Goal: Transaction & Acquisition: Purchase product/service

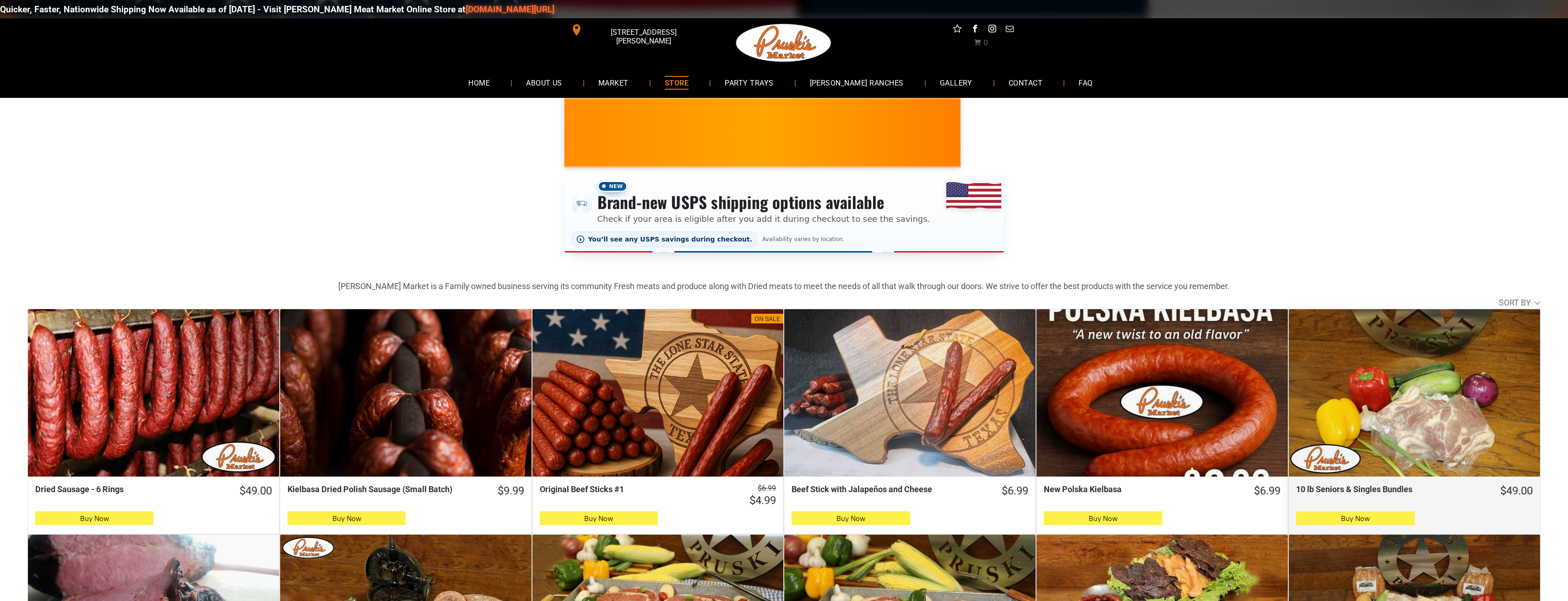
click at [1510, 448] on div "10 lb Seniors & Singles Bundles" at bounding box center [1414, 392] width 251 height 167
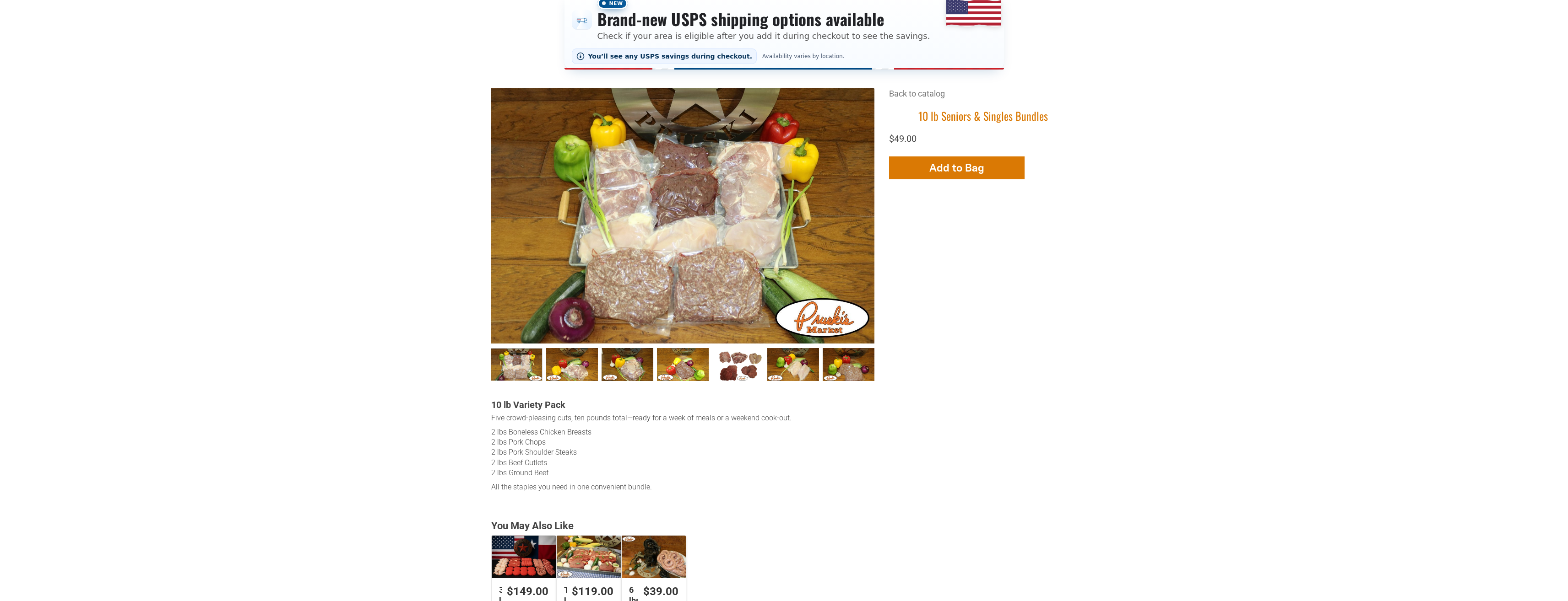
scroll to position [229, 0]
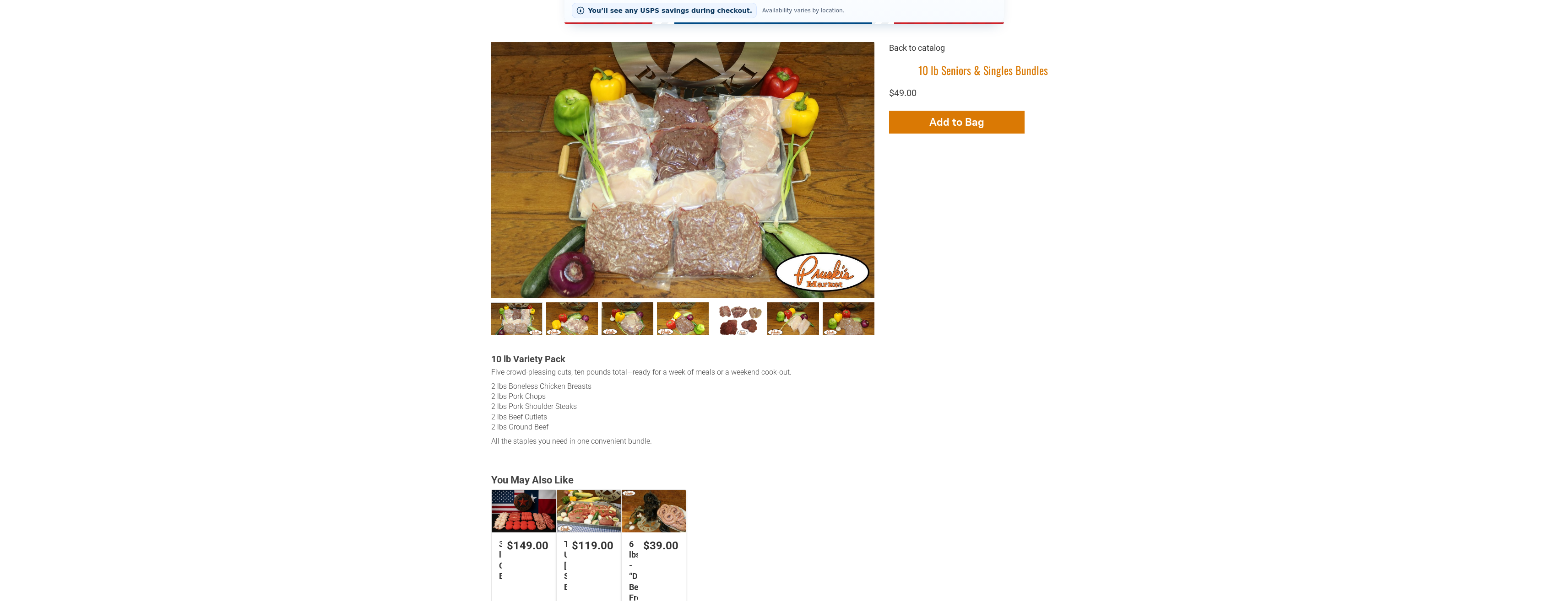
click at [916, 49] on link "Back to catalog" at bounding box center [917, 48] width 56 height 10
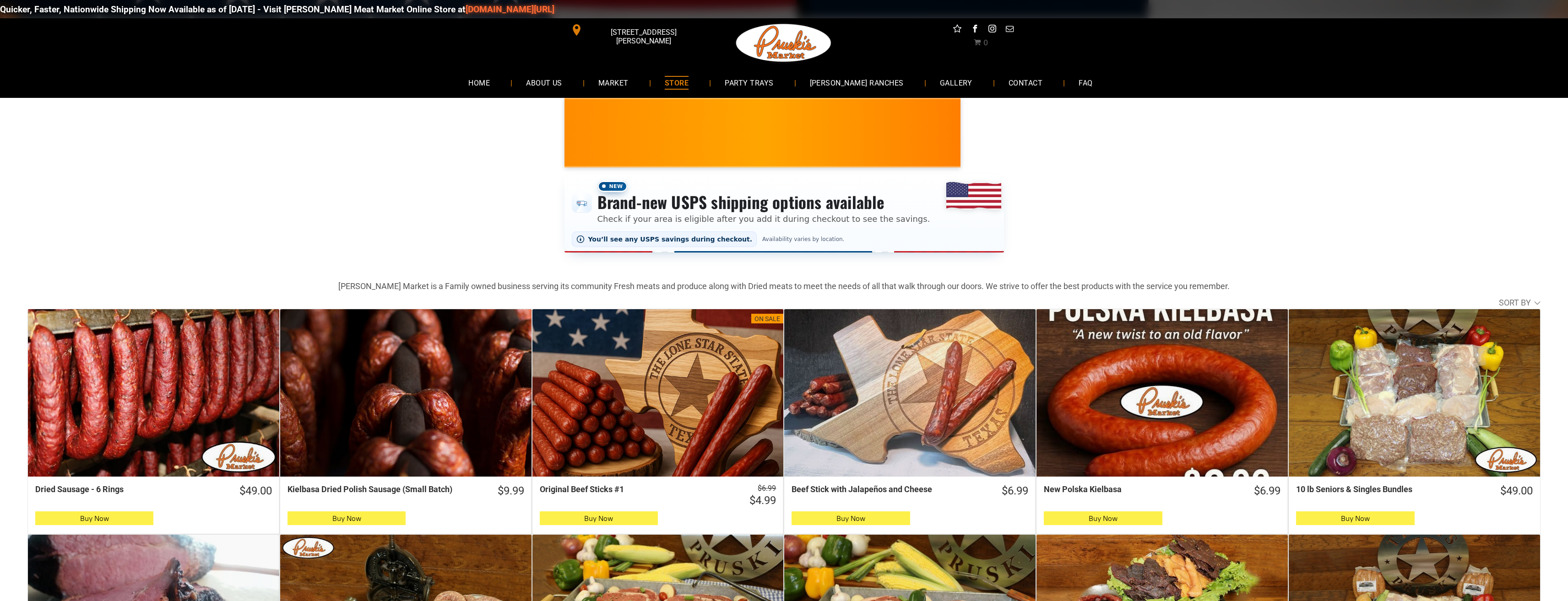
click at [359, 11] on div "Quicker, Faster, Nationwide Shipping Now Available as of [DATE] - Visit [PERSON…" at bounding box center [784, 9] width 1568 height 27
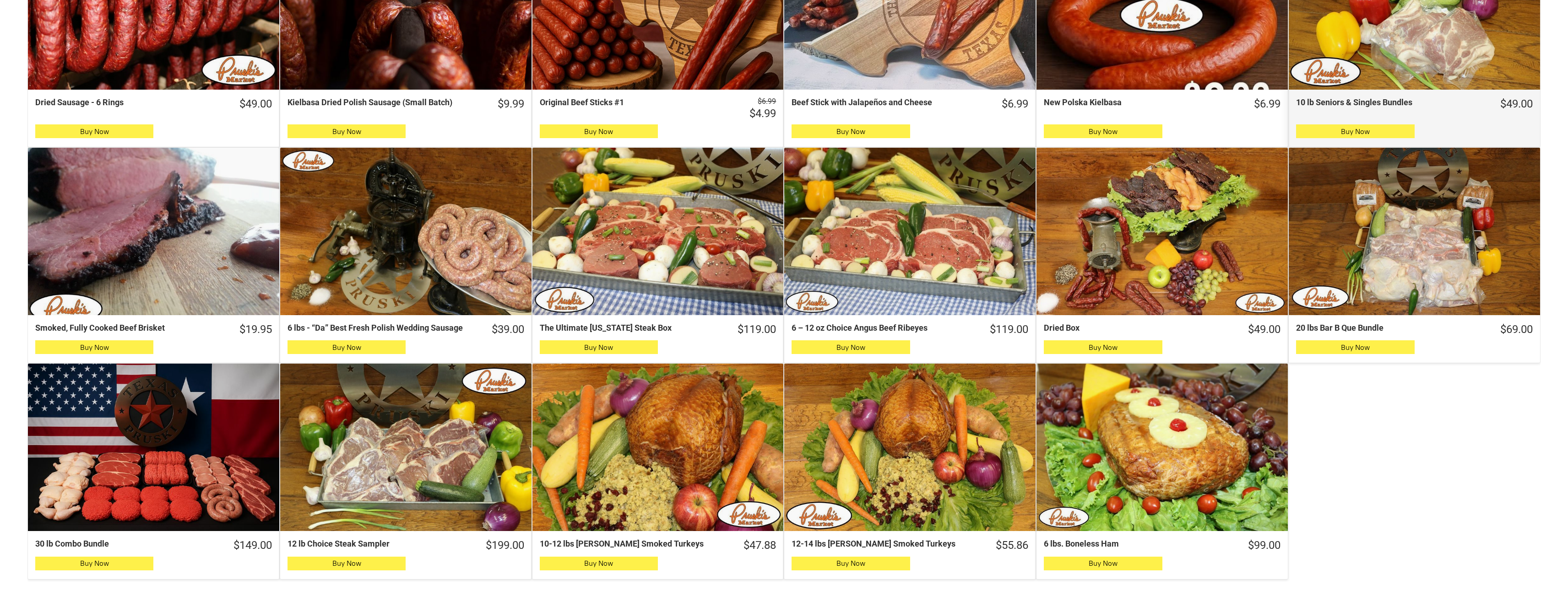
scroll to position [412, 0]
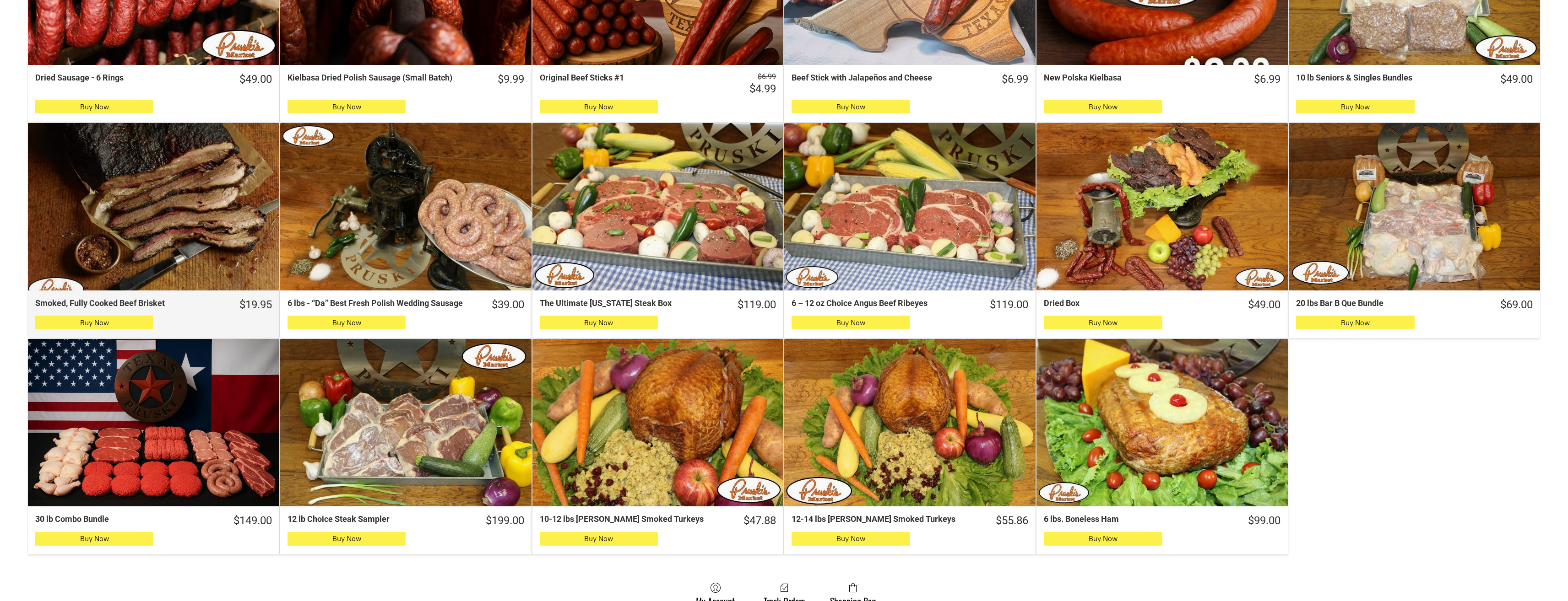
click at [245, 260] on div "Smoked, Fully Cooked Beef Brisket" at bounding box center [153, 206] width 251 height 167
